Goal: Task Accomplishment & Management: Complete application form

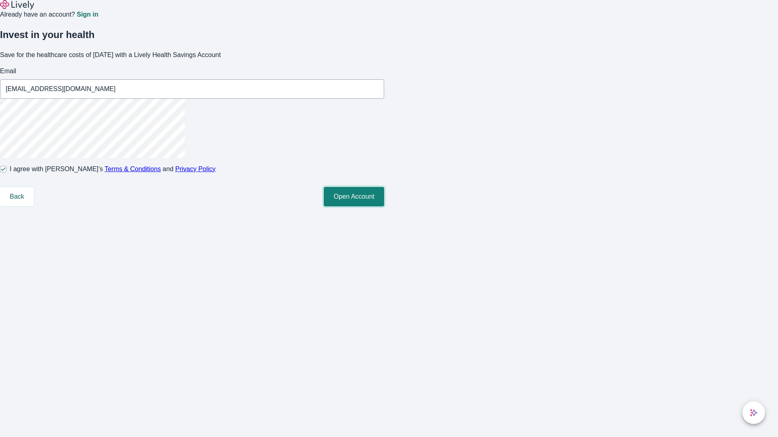
click at [384, 207] on button "Open Account" at bounding box center [354, 196] width 60 height 19
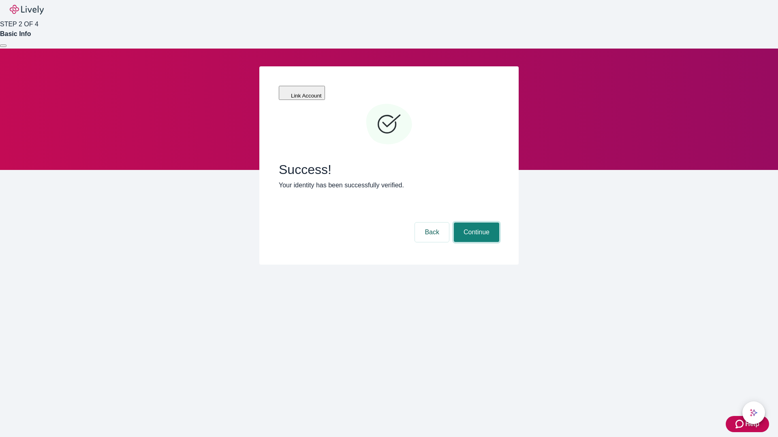
click at [475, 223] on button "Continue" at bounding box center [476, 232] width 45 height 19
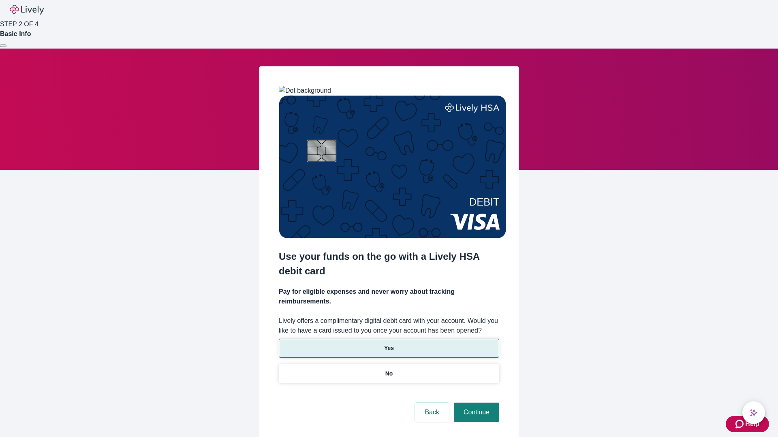
click at [388, 344] on p "Yes" at bounding box center [389, 348] width 10 height 9
click at [475, 403] on button "Continue" at bounding box center [476, 412] width 45 height 19
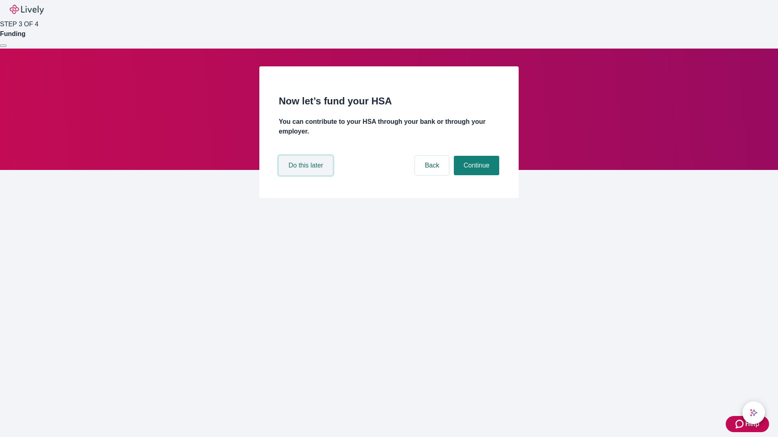
click at [307, 175] on button "Do this later" at bounding box center [306, 165] width 54 height 19
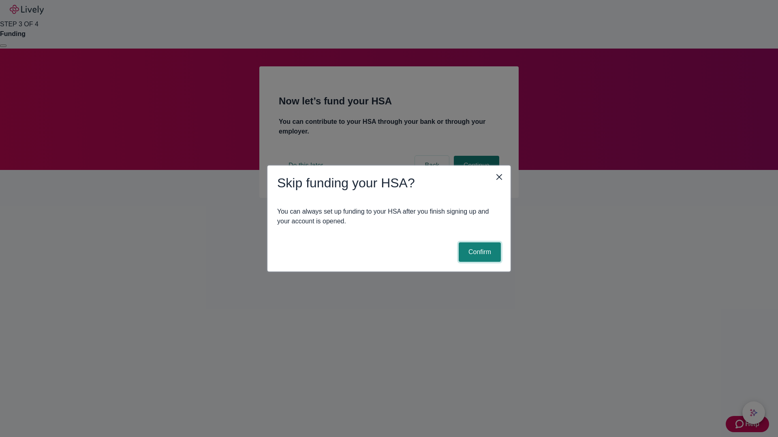
click at [478, 252] on button "Confirm" at bounding box center [480, 252] width 42 height 19
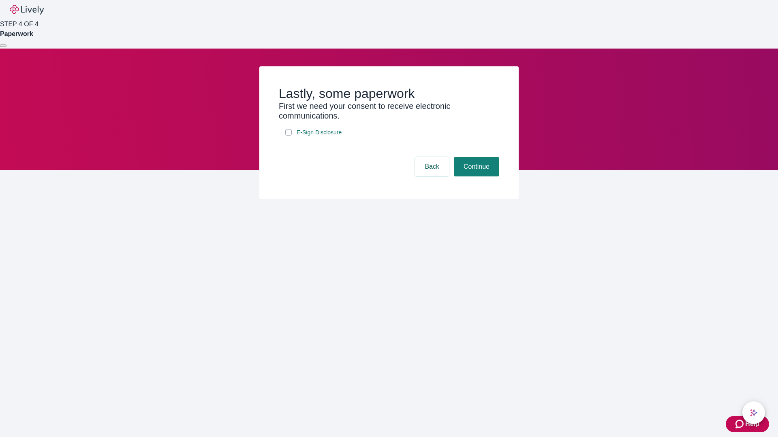
click at [288, 136] on input "E-Sign Disclosure" at bounding box center [288, 132] width 6 height 6
checkbox input "true"
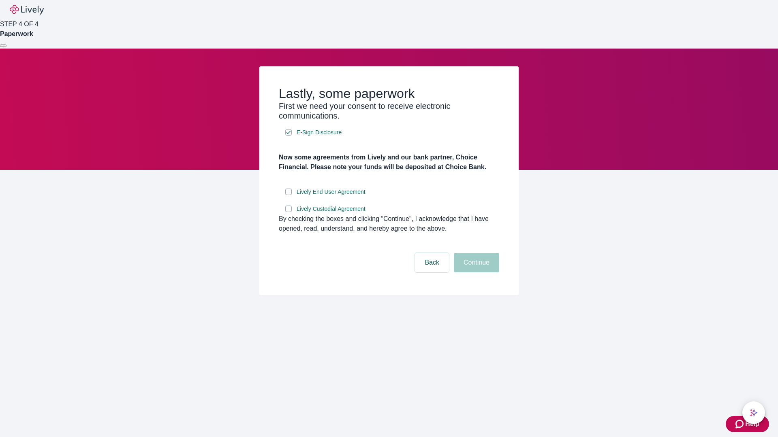
click at [288, 195] on input "Lively End User Agreement" at bounding box center [288, 192] width 6 height 6
checkbox input "true"
click at [288, 212] on input "Lively Custodial Agreement" at bounding box center [288, 209] width 6 height 6
checkbox input "true"
click at [475, 273] on button "Continue" at bounding box center [476, 262] width 45 height 19
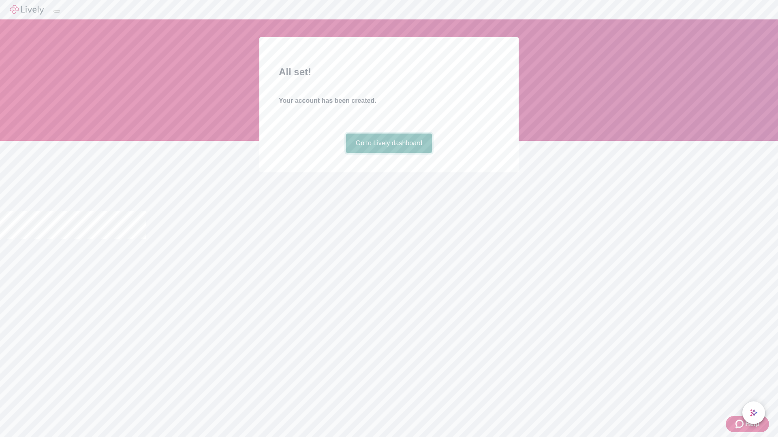
click at [388, 153] on link "Go to Lively dashboard" at bounding box center [389, 143] width 86 height 19
